Goal: Task Accomplishment & Management: Use online tool/utility

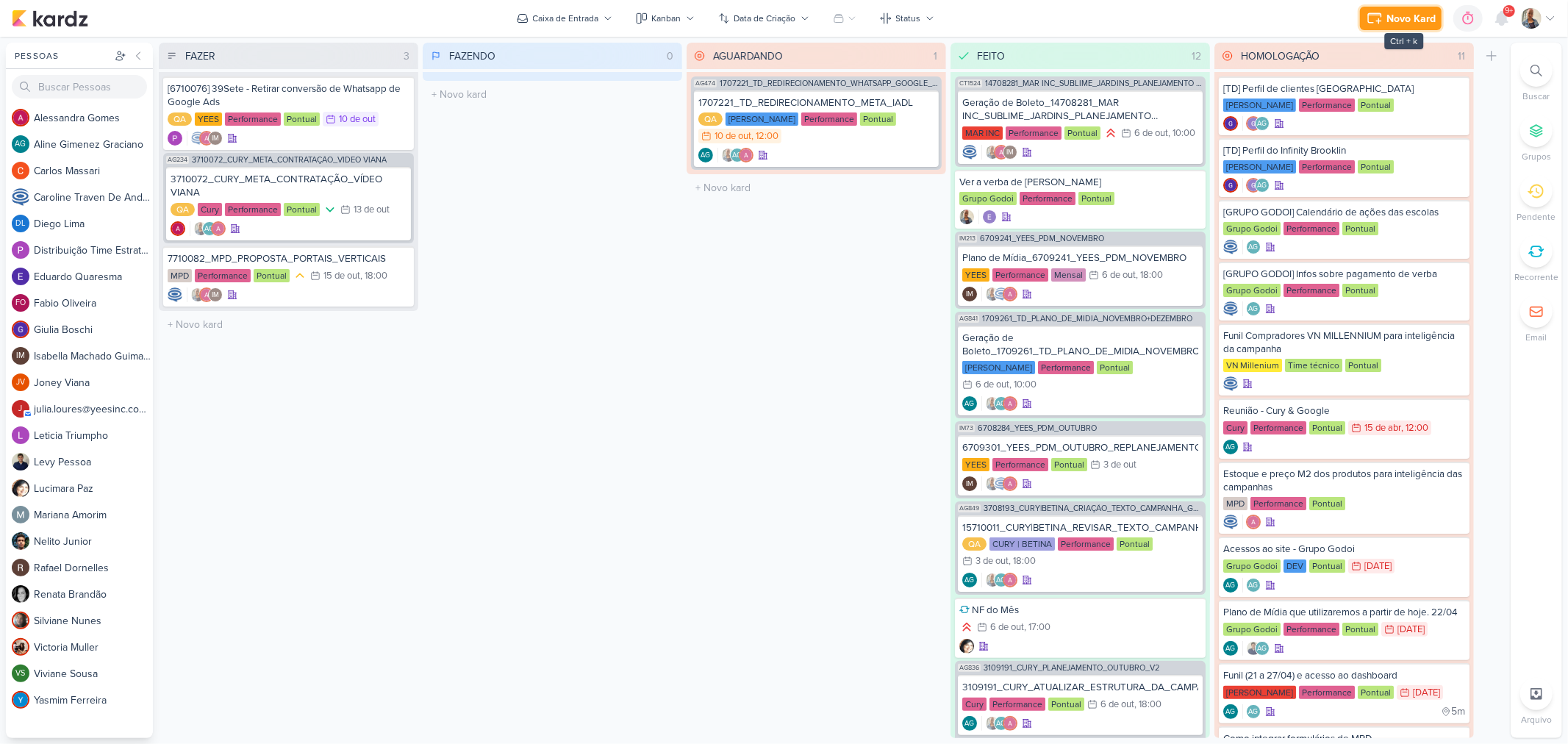
click at [1406, 18] on div "Novo Kard" at bounding box center [1411, 18] width 49 height 15
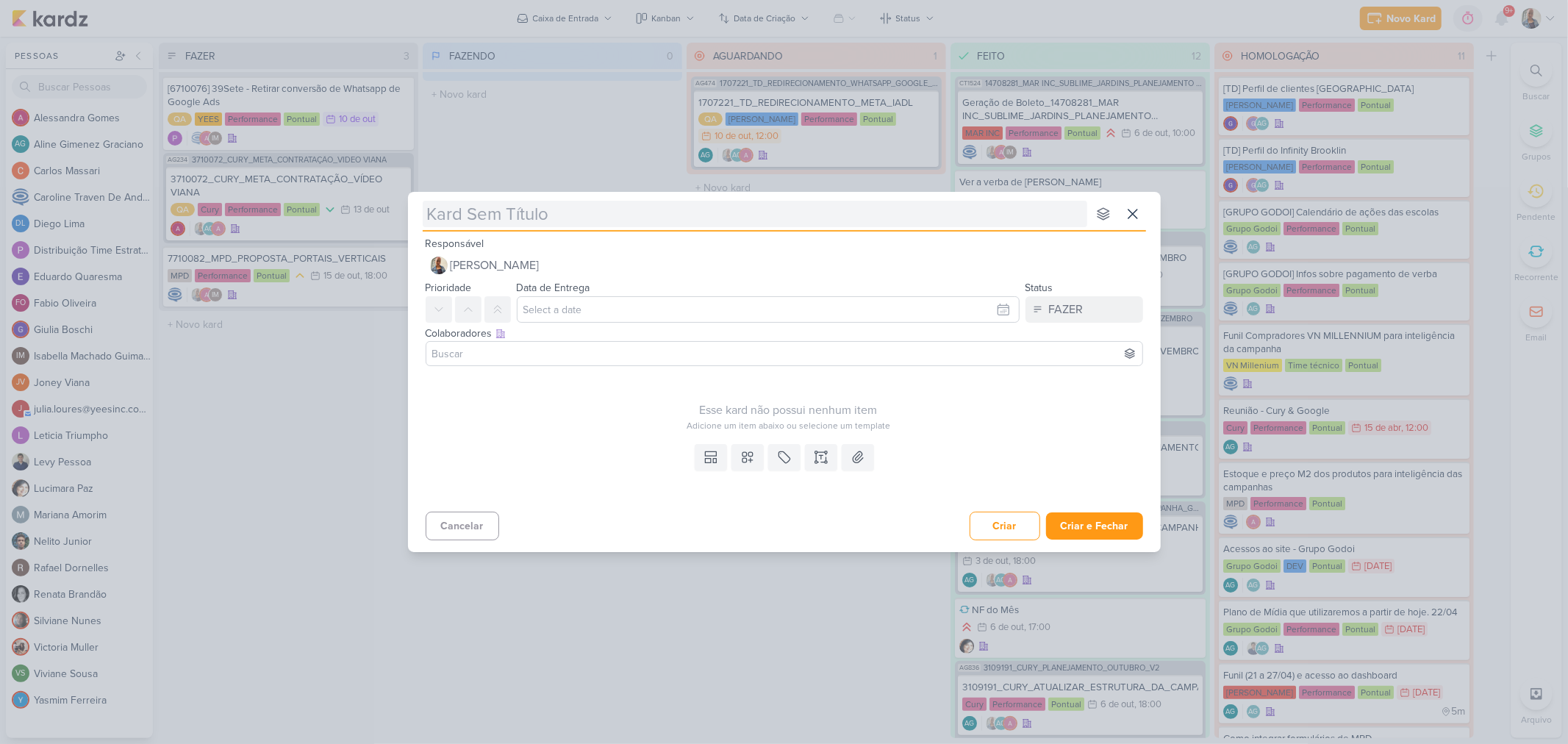
click at [519, 224] on input "text" at bounding box center [755, 213] width 665 height 26
paste input "[Google] Nova distribuição de verba"
type input "[Google] Nova distribuição de verba"
click at [565, 301] on input "text" at bounding box center [767, 309] width 503 height 26
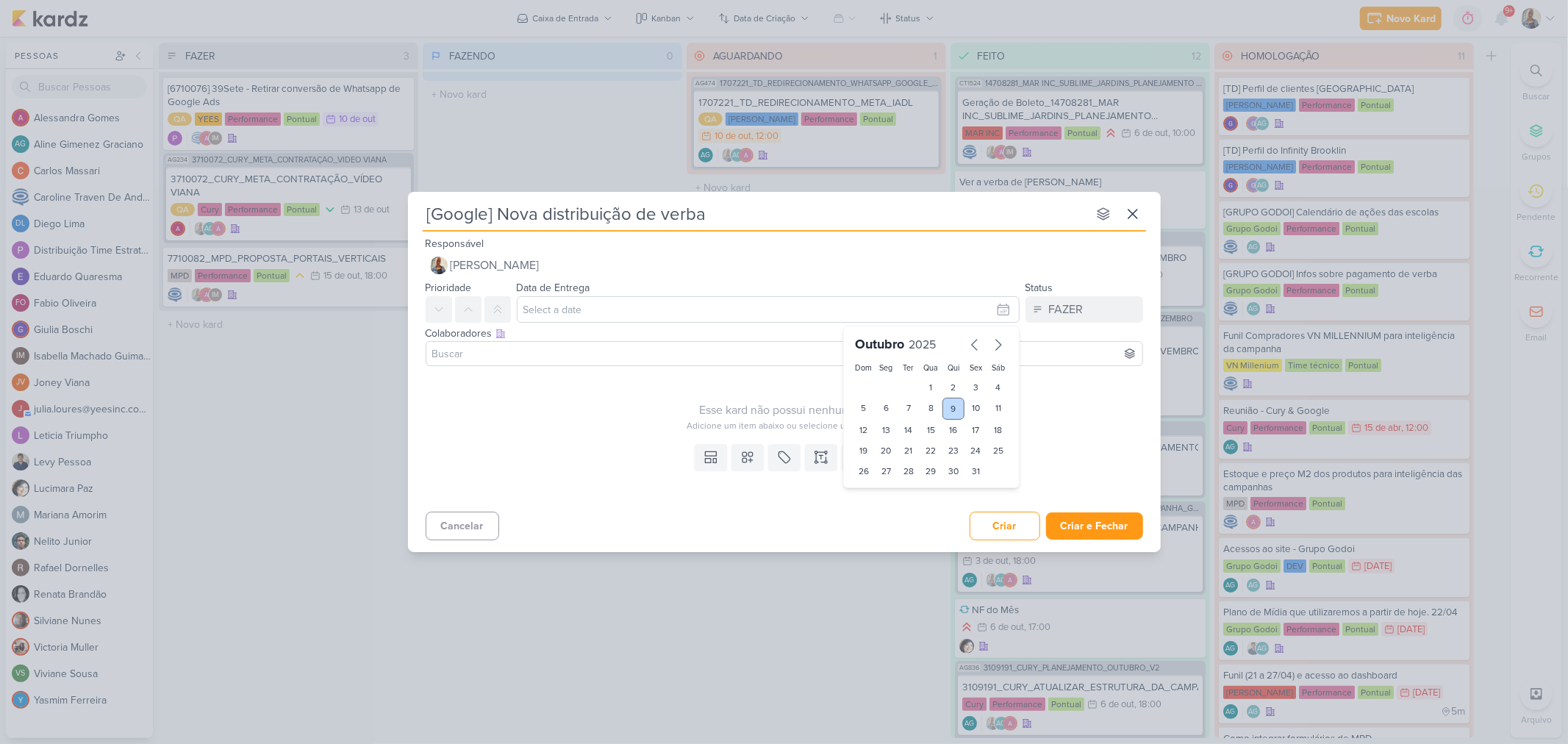
click at [950, 408] on div "9" at bounding box center [953, 408] width 22 height 22
type input "[DATE] 23:59"
click at [505, 348] on input at bounding box center [784, 354] width 710 height 18
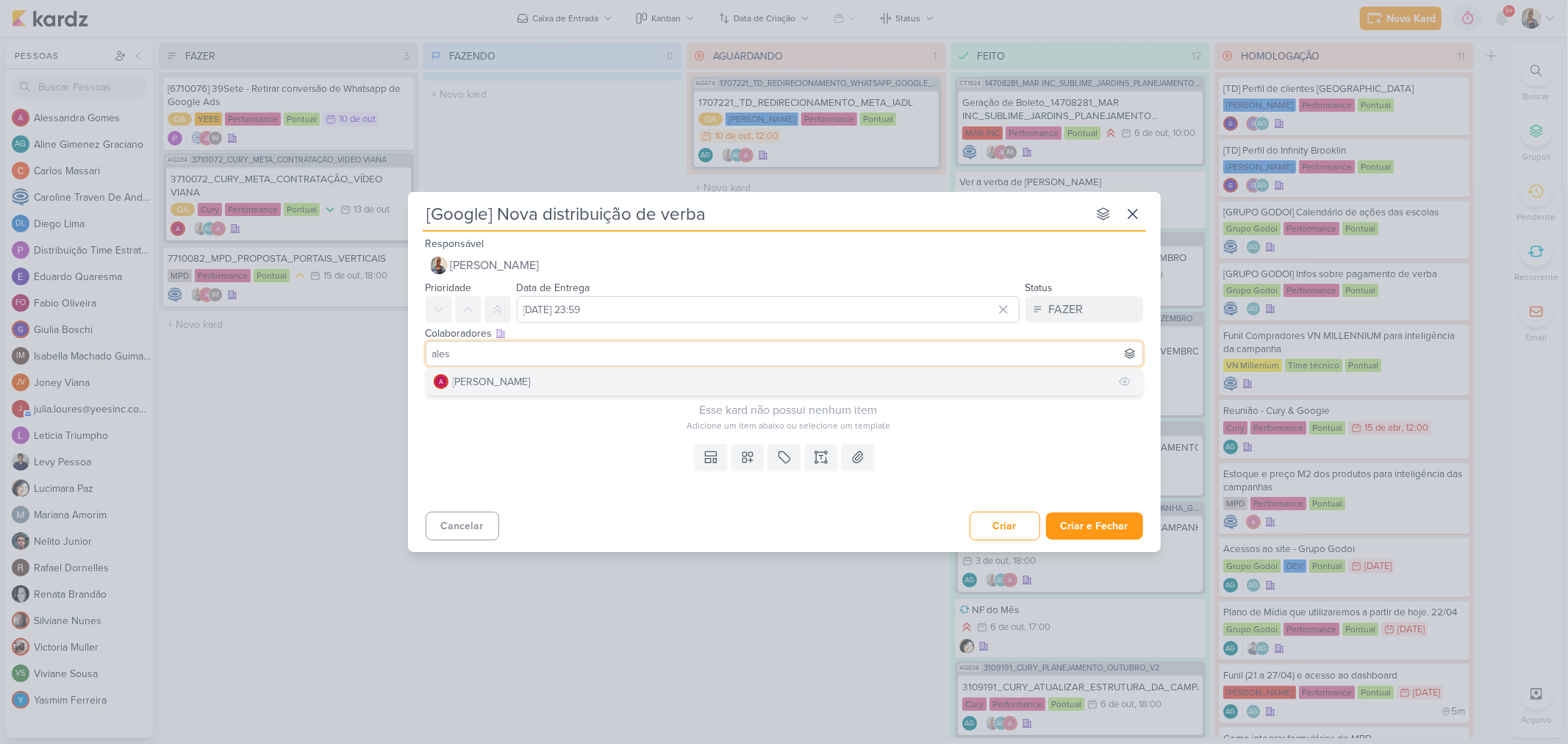
type input "ales"
click at [540, 378] on button "[PERSON_NAME]" at bounding box center [784, 381] width 716 height 26
type input "caro"
click at [553, 369] on button "[PERSON_NAME]" at bounding box center [784, 381] width 716 height 26
type input "isab"
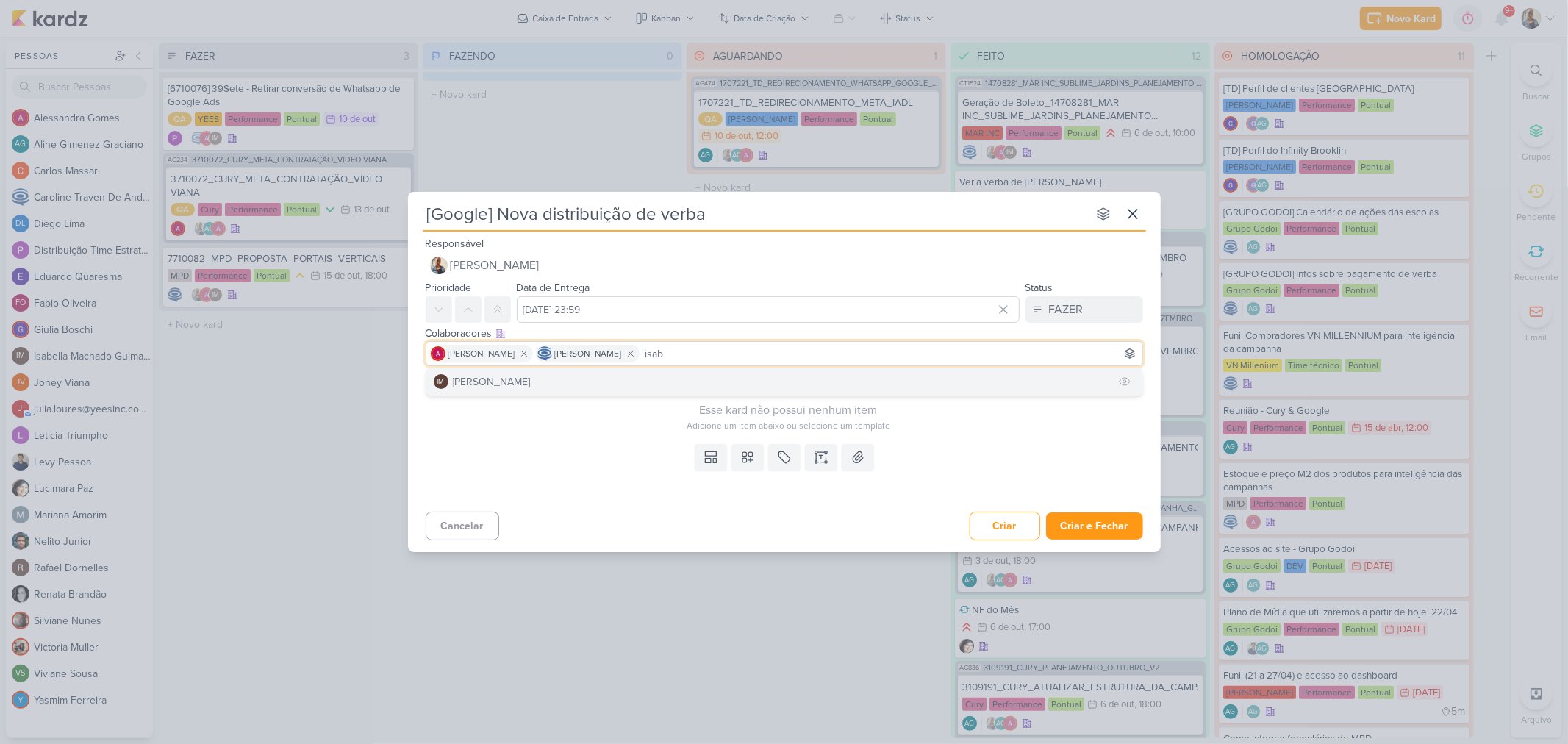
click at [613, 383] on button "IM [PERSON_NAME]" at bounding box center [784, 381] width 716 height 26
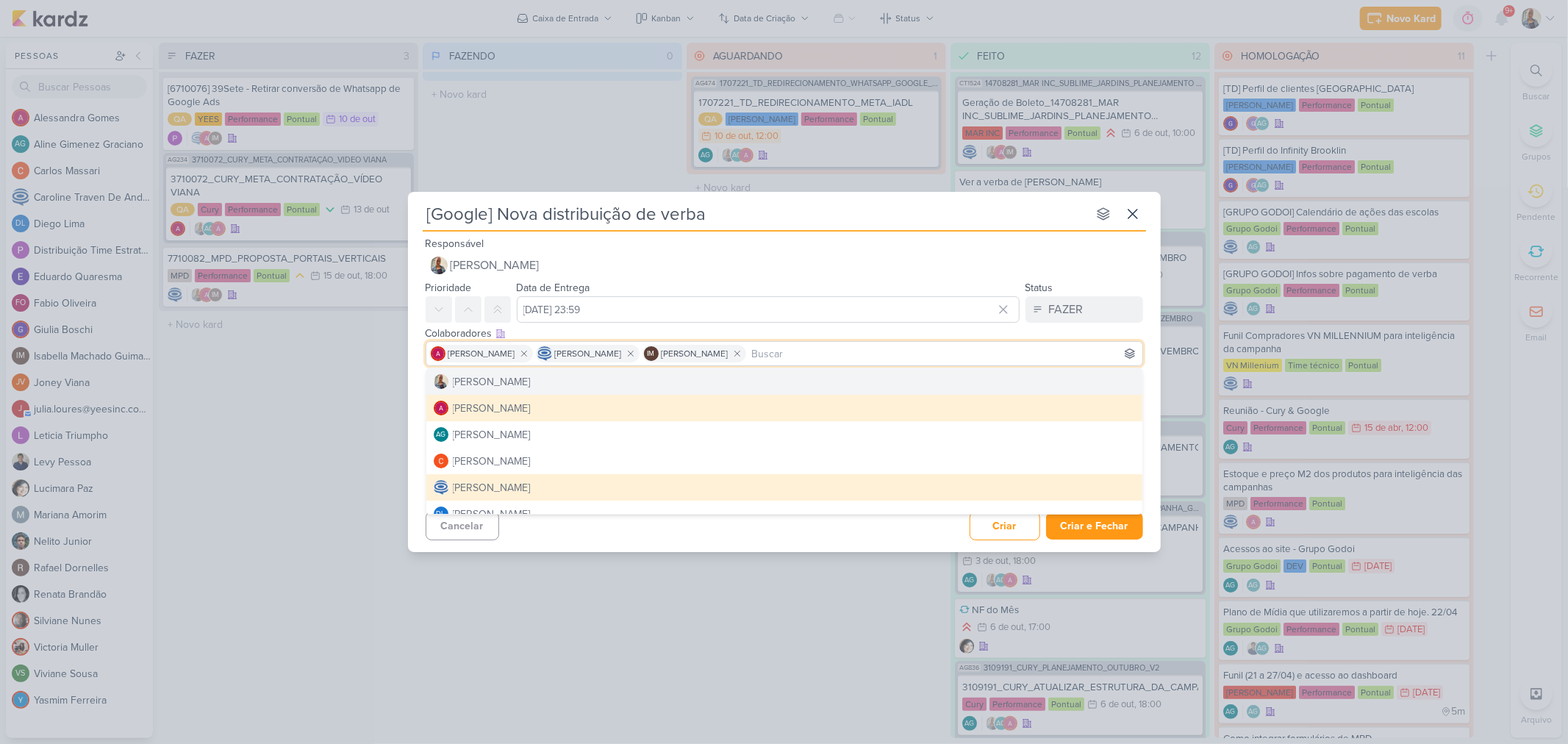
click at [1142, 290] on div "Status FAZER" at bounding box center [1084, 300] width 118 height 44
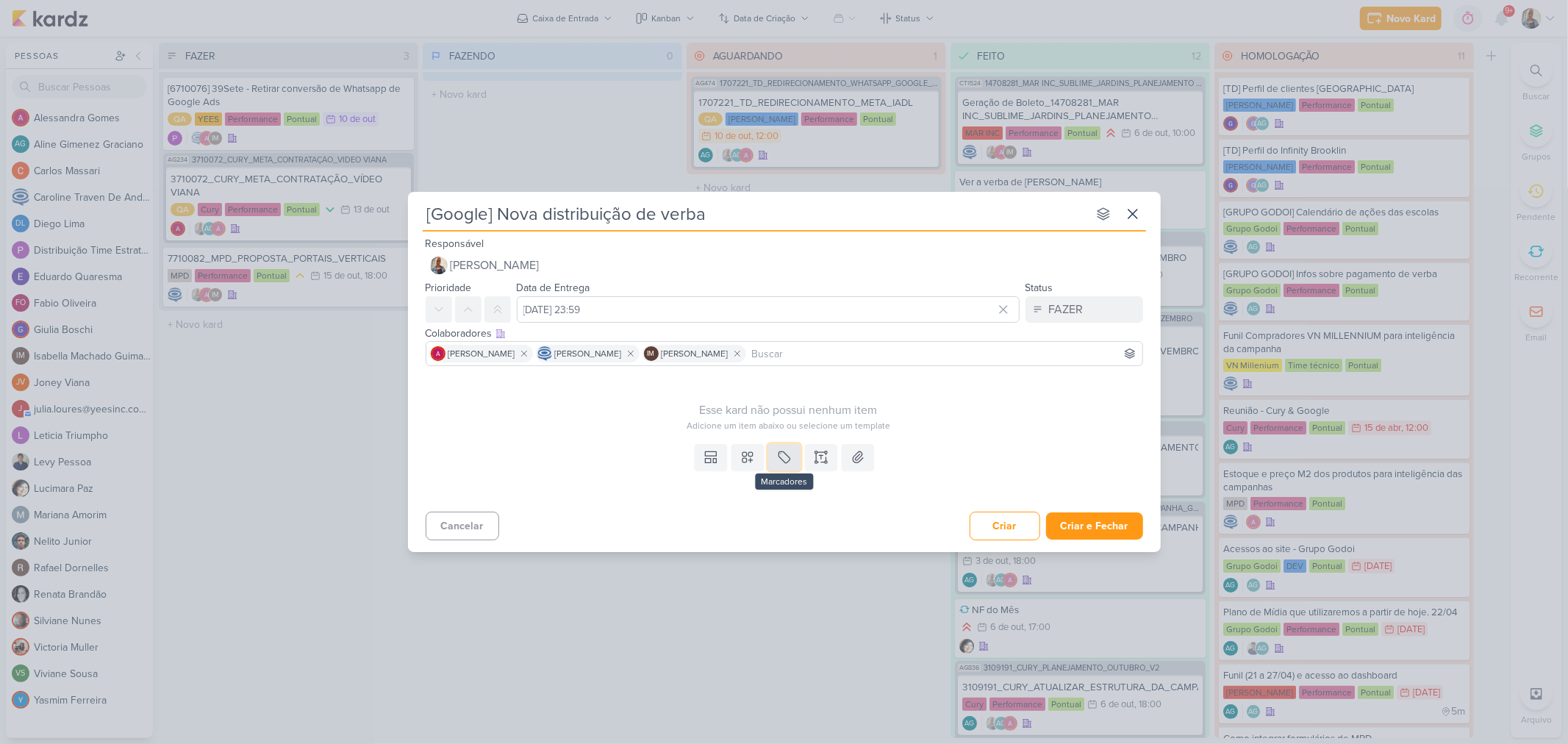
click at [784, 460] on icon at bounding box center [784, 457] width 14 height 14
click at [767, 422] on div "QA" at bounding box center [797, 422] width 95 height 15
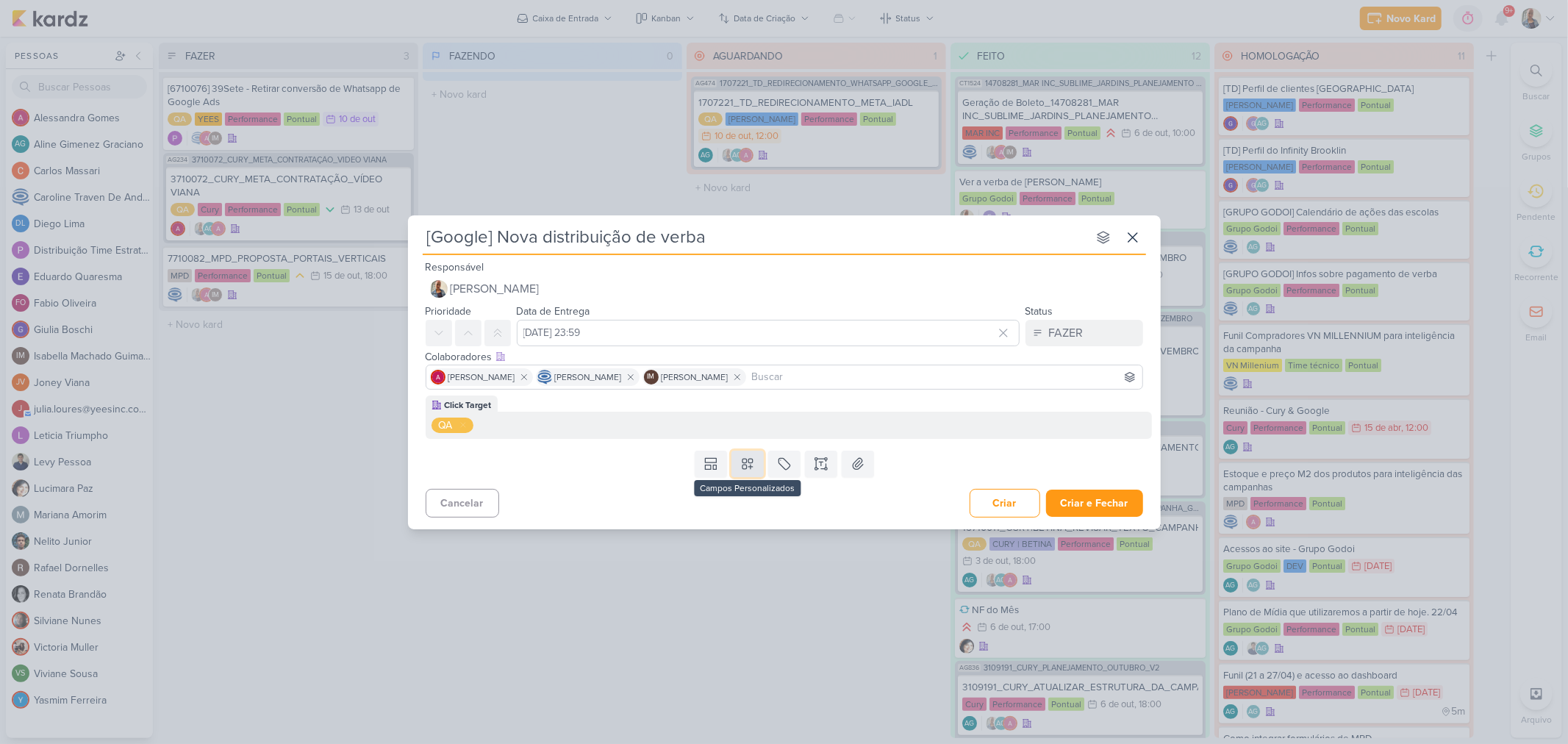
click at [754, 460] on icon at bounding box center [748, 463] width 14 height 14
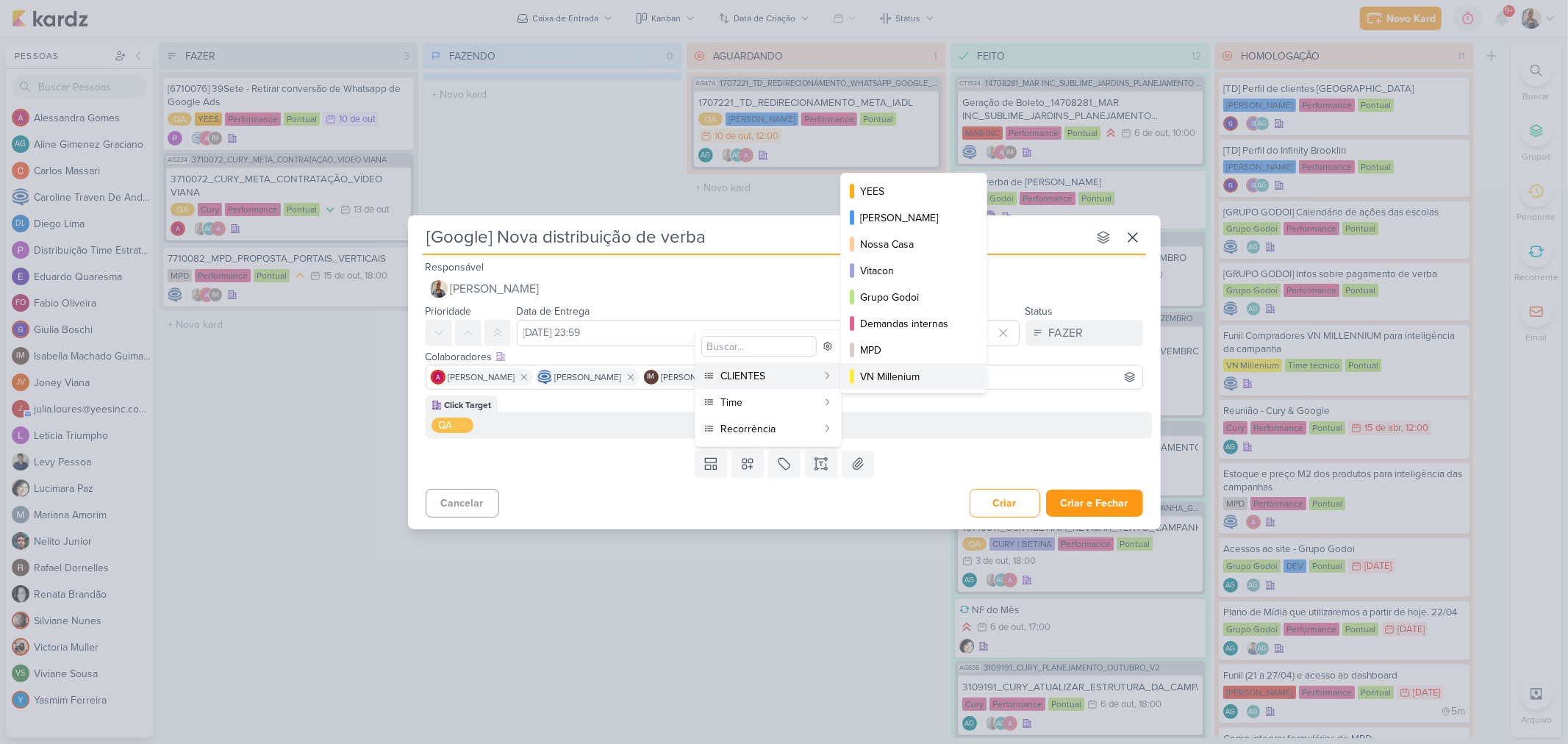
click at [924, 376] on div "VN Millenium" at bounding box center [914, 376] width 109 height 15
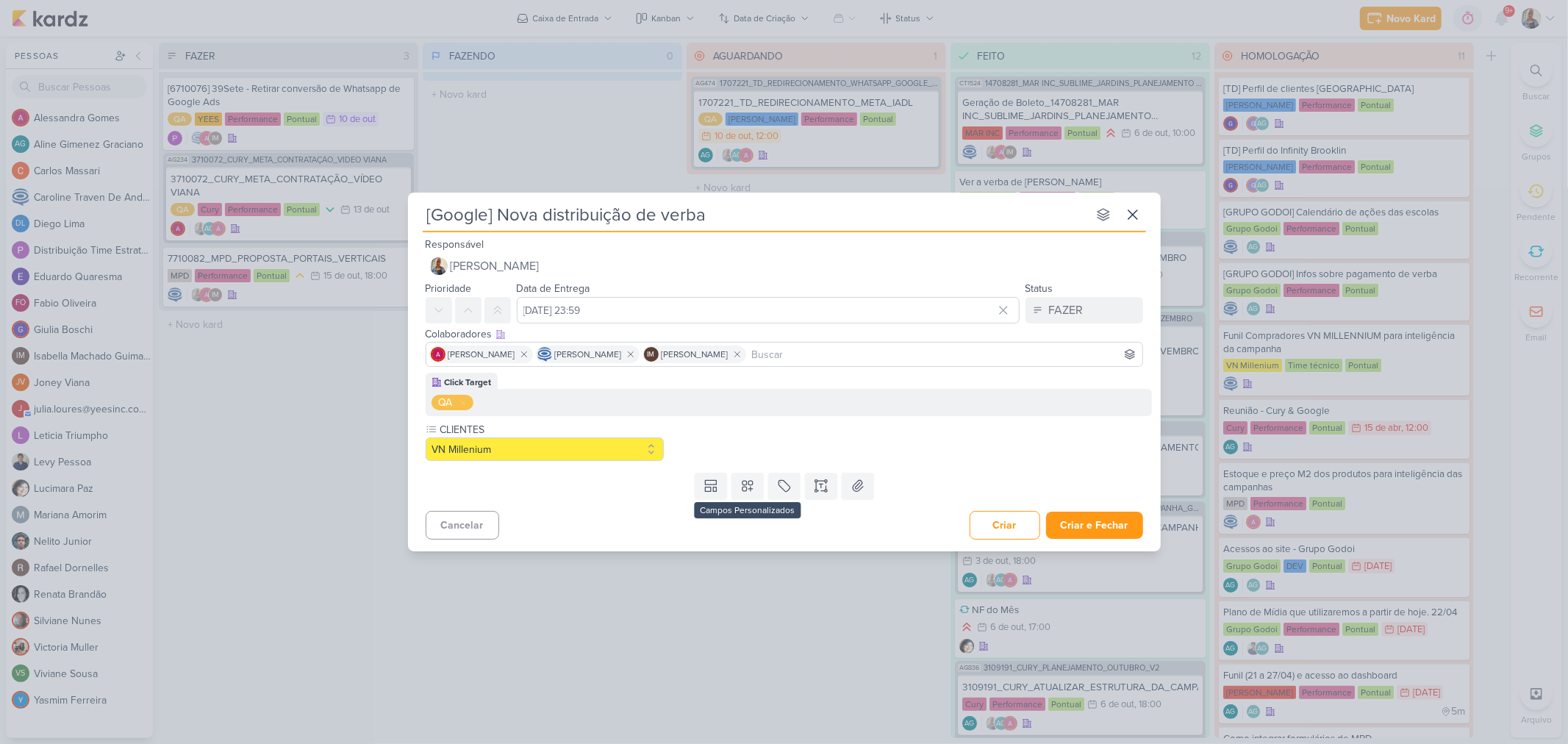
click at [752, 498] on div "Templates Campos Personalizados CLIENTES [GEOGRAPHIC_DATA]" at bounding box center [784, 486] width 753 height 38
click at [752, 486] on icon at bounding box center [748, 486] width 14 height 14
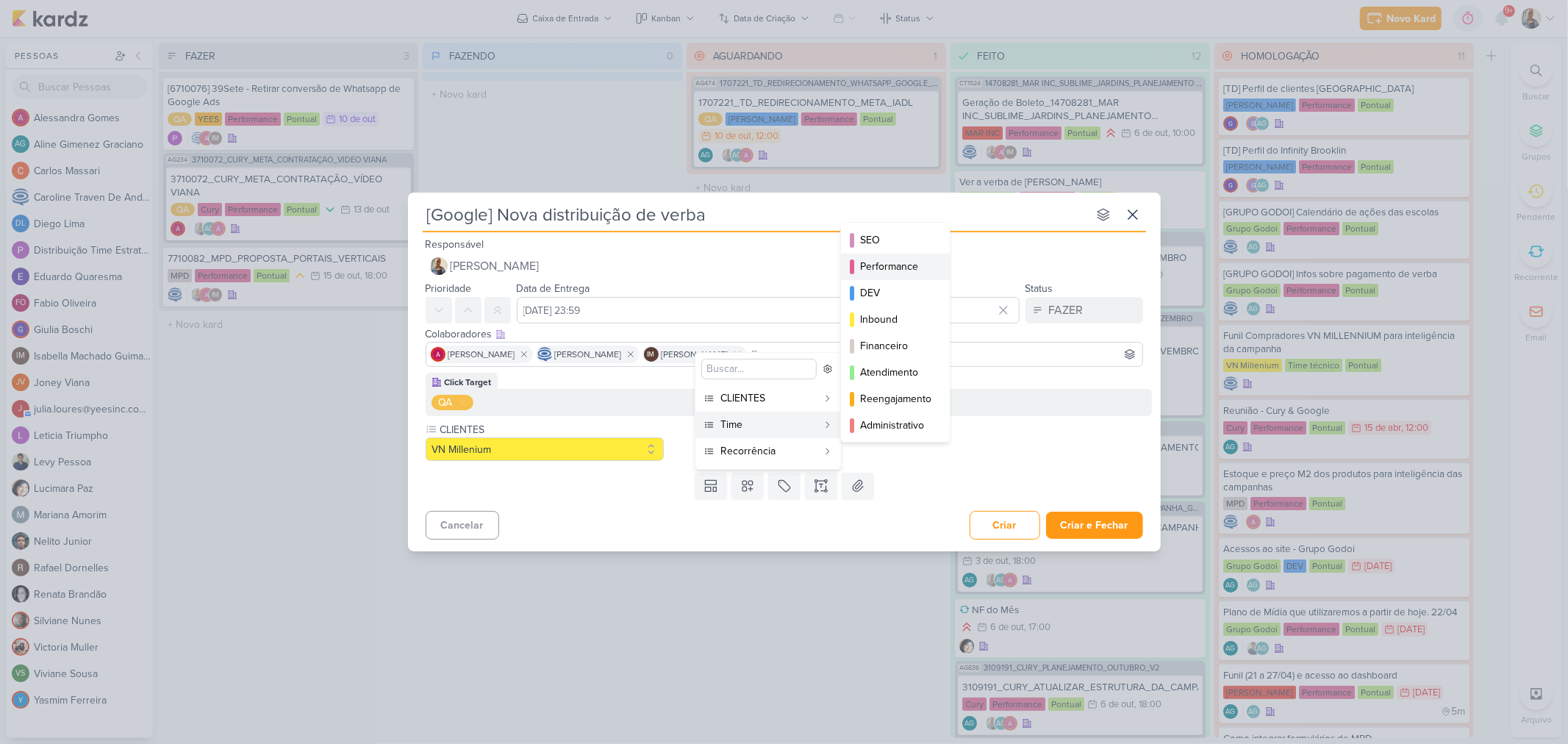
click at [911, 260] on div "Performance" at bounding box center [896, 266] width 72 height 15
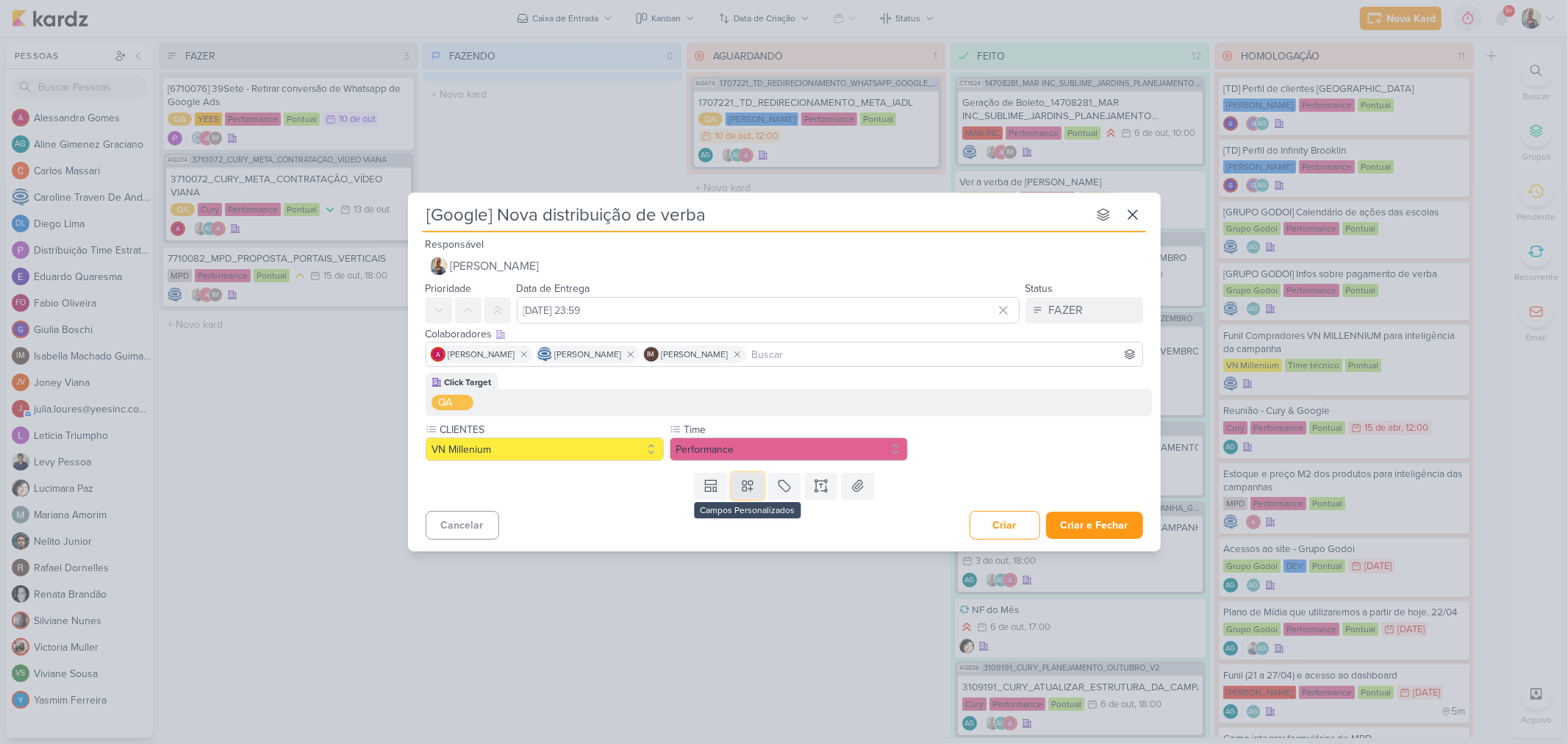
click at [753, 480] on icon at bounding box center [748, 486] width 14 height 14
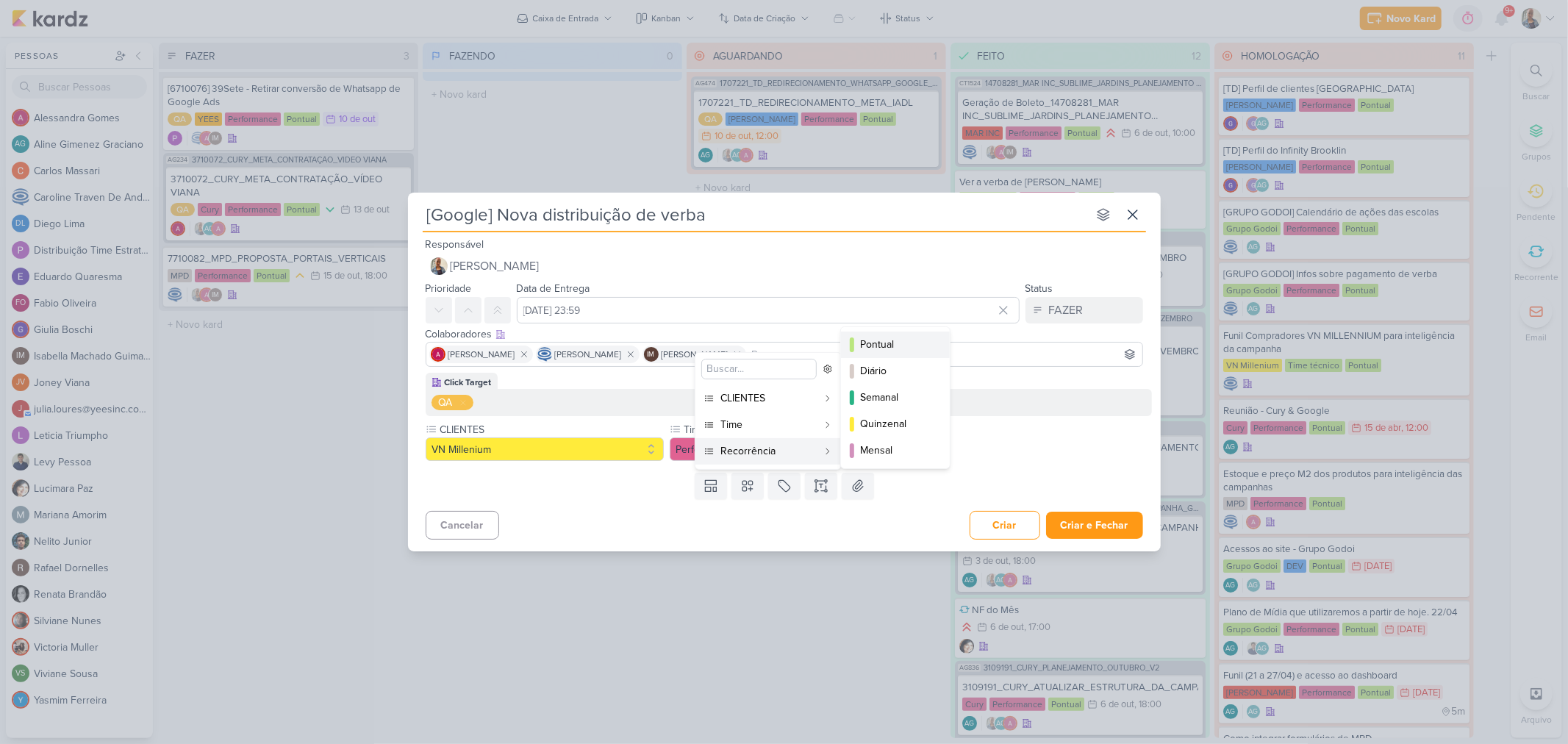
click at [911, 345] on div "Pontual" at bounding box center [896, 344] width 72 height 15
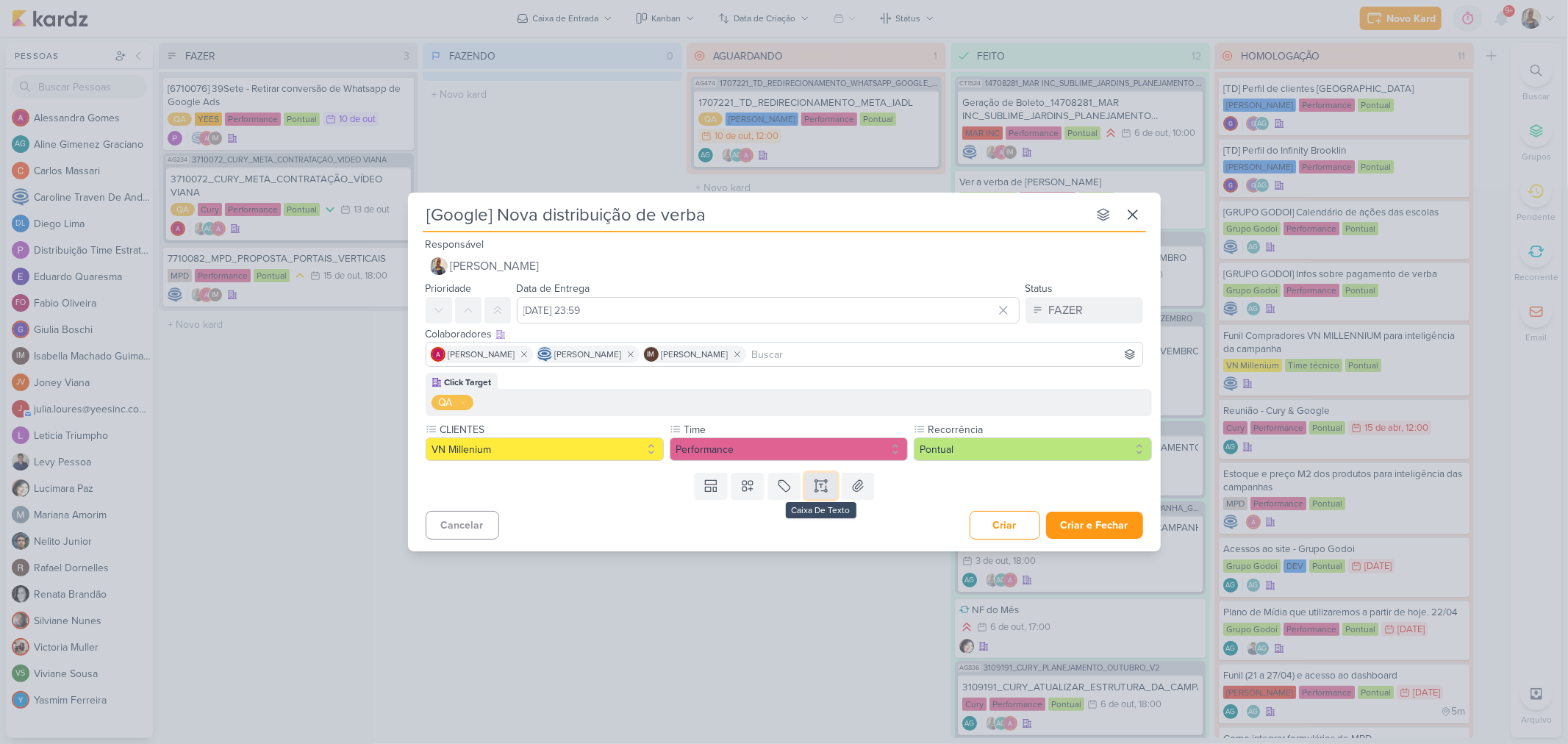
click at [821, 484] on icon at bounding box center [821, 486] width 0 height 4
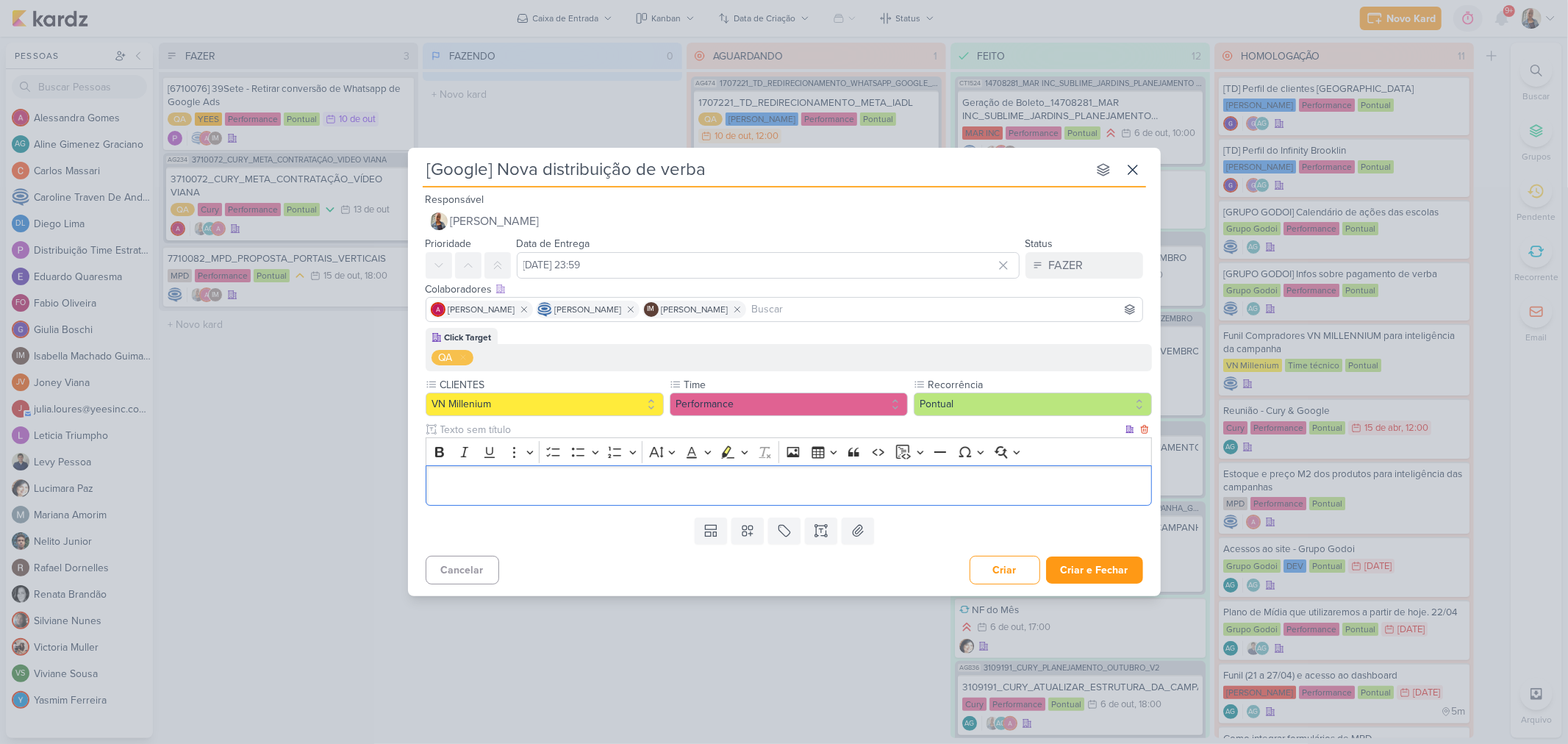
click at [560, 495] on div "Editor editing area: main" at bounding box center [788, 485] width 726 height 40
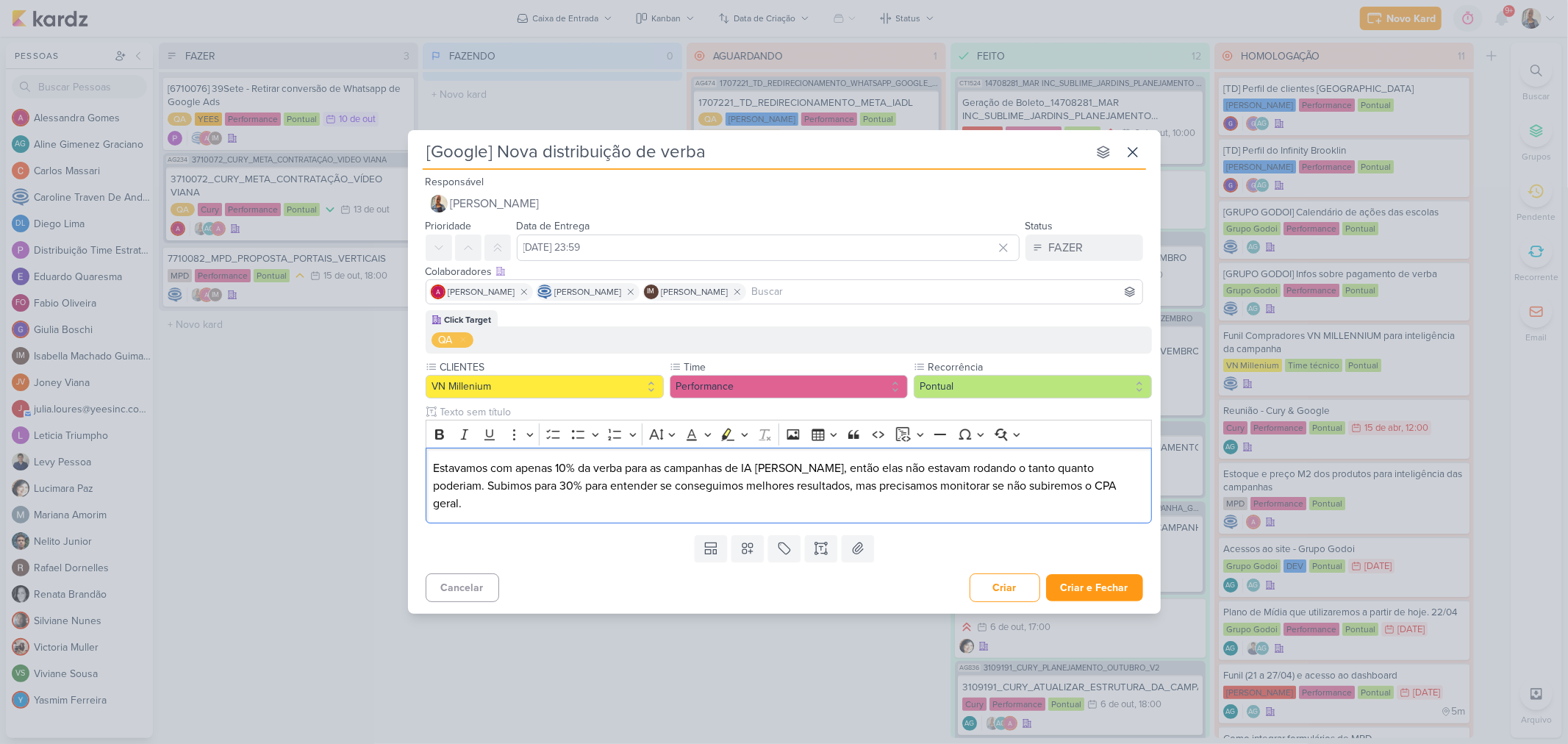
click at [603, 568] on div "Cancelar Criar Criar e Fechar Ctrl + Enter" at bounding box center [784, 587] width 753 height 38
click at [1046, 261] on button "FAZER" at bounding box center [1084, 247] width 118 height 26
click at [1066, 357] on div "FEITO" at bounding box center [1054, 354] width 28 height 15
click at [1086, 578] on button "Criar e Fechar" at bounding box center [1095, 587] width 97 height 27
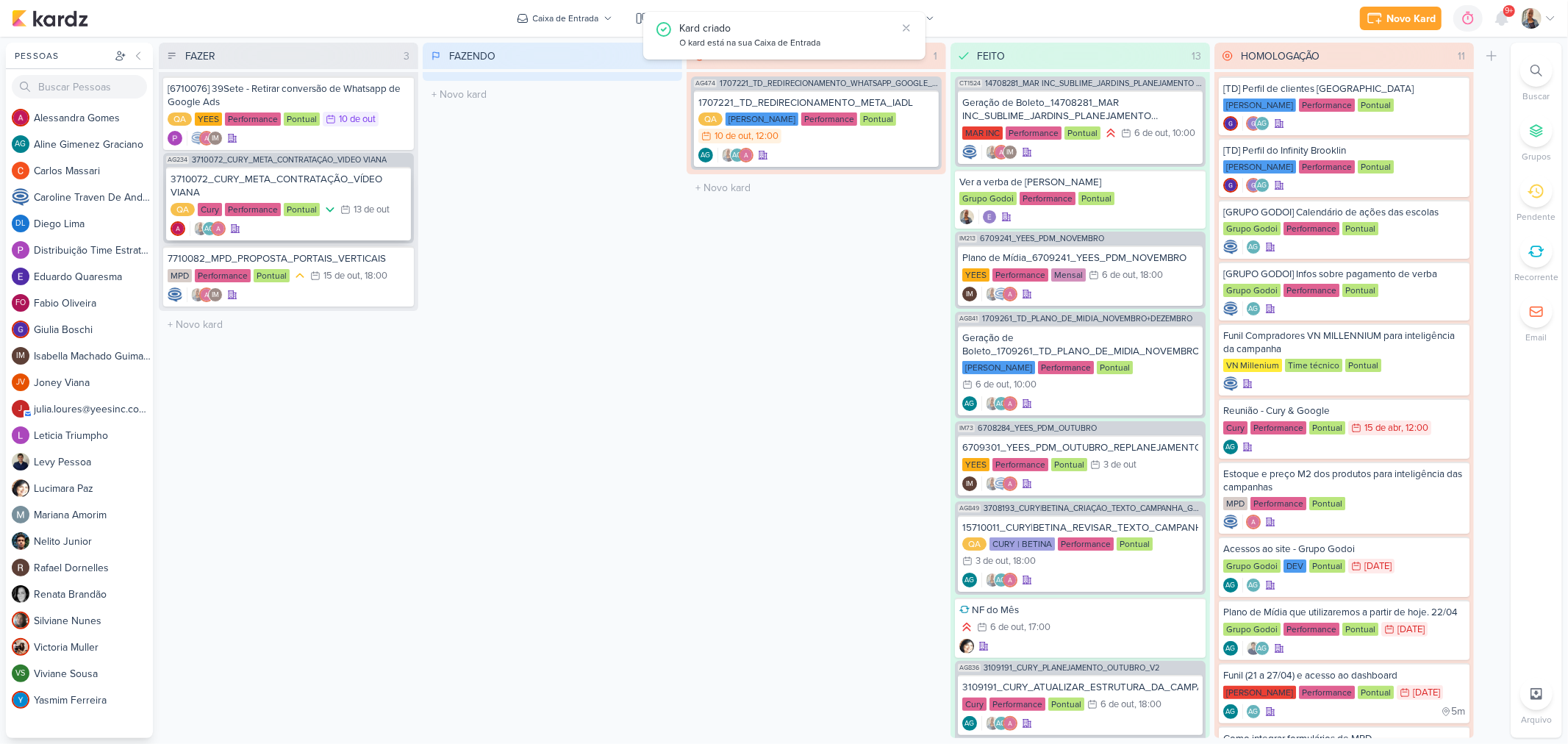
drag, startPoint x: 291, startPoint y: 163, endPoint x: 295, endPoint y: 180, distance: 17.5
click at [294, 175] on div "AG234 3710072_CURY_META_CONTRATAÇÃO_VÍDEO VIANA 3710072_CURY_META_CONTRATAÇÃO_V…" at bounding box center [288, 198] width 251 height 90
click at [295, 180] on div "3710072_CURY_META_CONTRATAÇÃO_VÍDEO VIANA" at bounding box center [289, 185] width 236 height 26
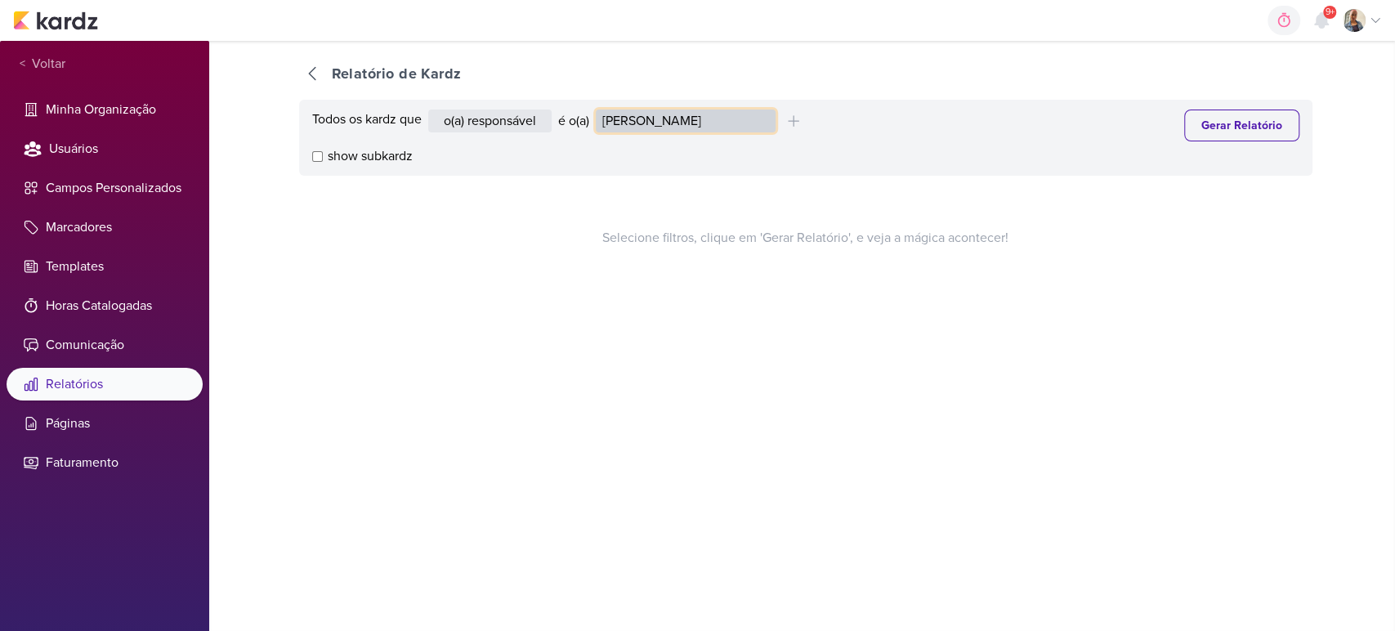
click at [745, 130] on select "[PERSON_NAME] [PERSON_NAME] Distribuição Time Estratégico [PERSON_NAME] [PERSON…" at bounding box center [686, 120] width 180 height 23
select select "1395"
click at [599, 109] on select "[PERSON_NAME] [PERSON_NAME] Distribuição Time Estratégico [PERSON_NAME] [PERSON…" at bounding box center [686, 120] width 180 height 23
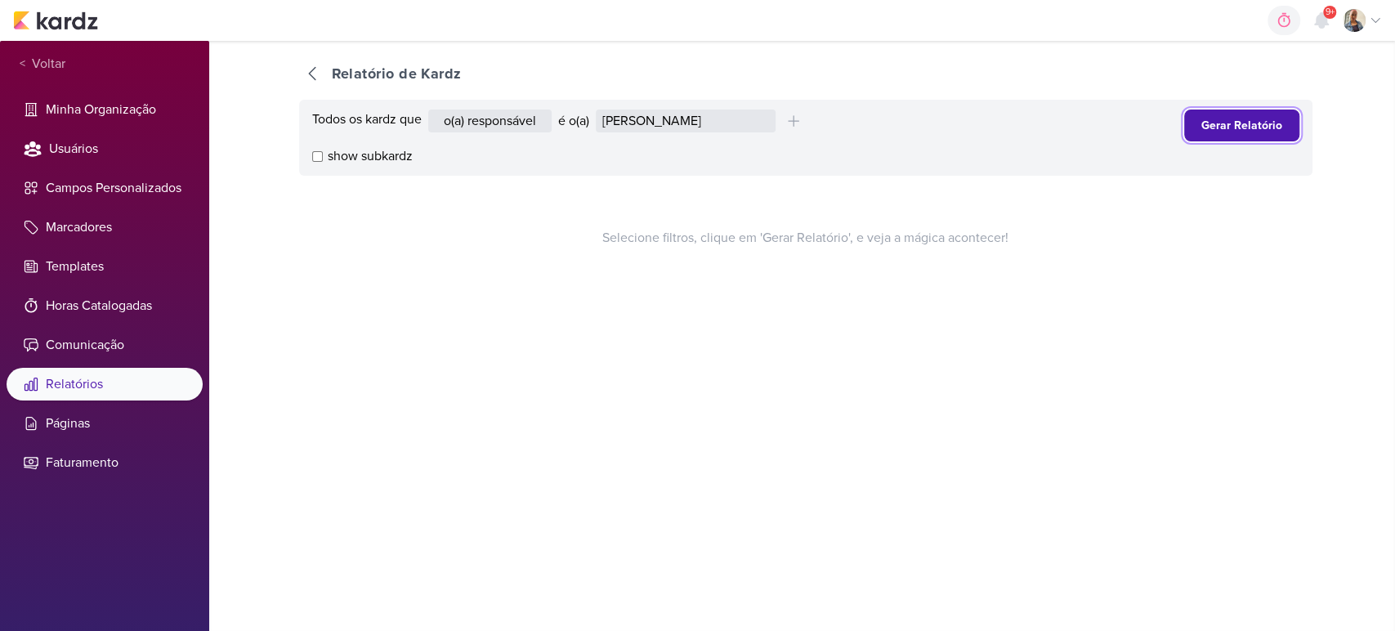
click at [1228, 128] on button "Gerar Relatório" at bounding box center [1241, 125] width 115 height 32
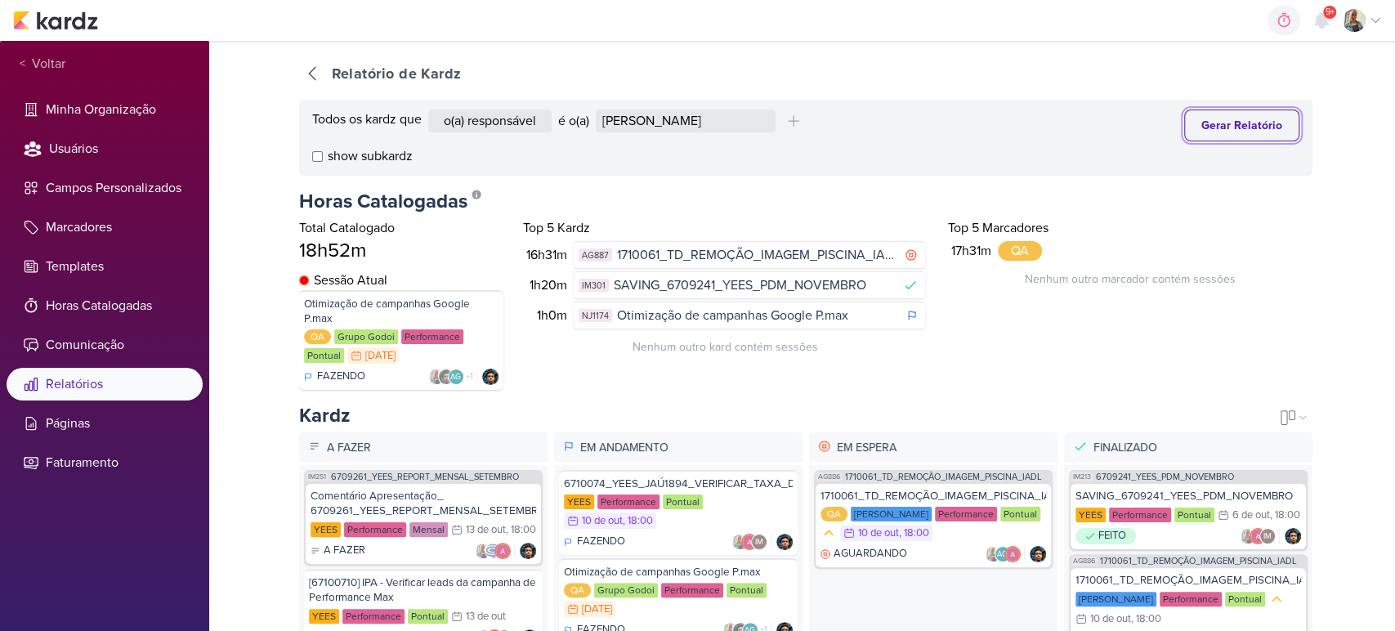
scroll to position [91, 0]
